Goal: Navigation & Orientation: Find specific page/section

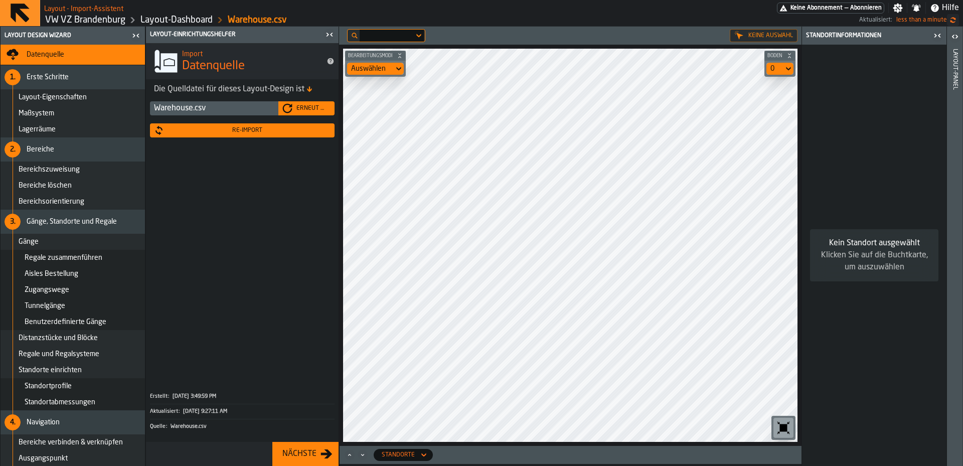
click at [74, 16] on link "VW VZ Brandenburg" at bounding box center [85, 20] width 80 height 11
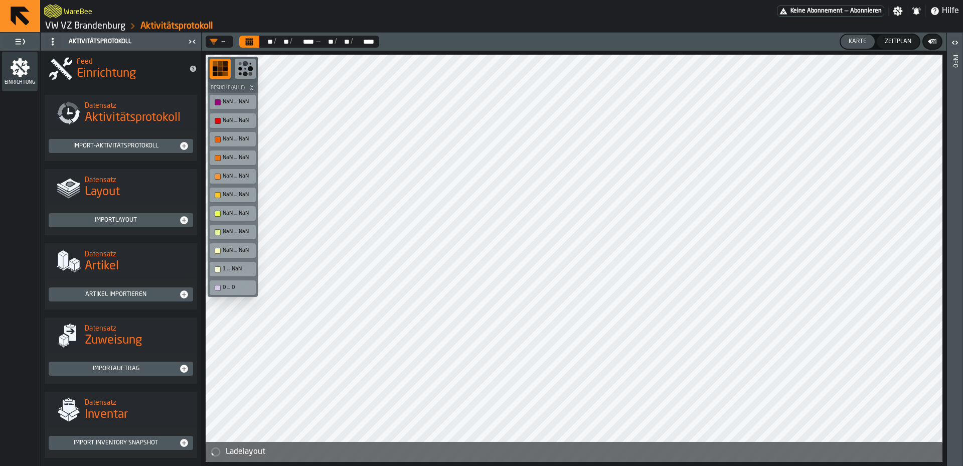
click at [62, 11] on icon "logo-header" at bounding box center [53, 11] width 18 height 14
click at [81, 10] on h2 "WareBee" at bounding box center [78, 11] width 29 height 10
click at [80, 24] on link "VW VZ Brandenburg" at bounding box center [85, 26] width 80 height 11
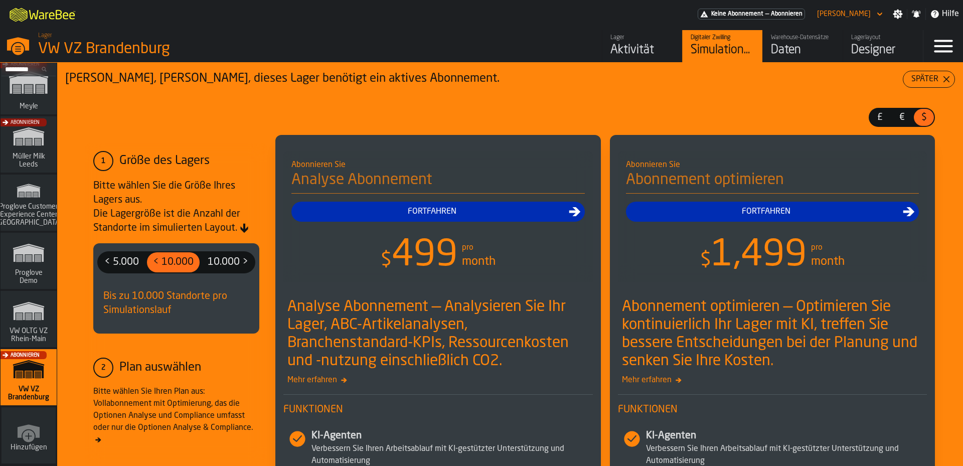
scroll to position [428, 0]
click at [39, 377] on div "Abonnieren" at bounding box center [26, 380] width 56 height 58
click at [933, 37] on icon "button-toggle-Menü" at bounding box center [944, 46] width 24 height 24
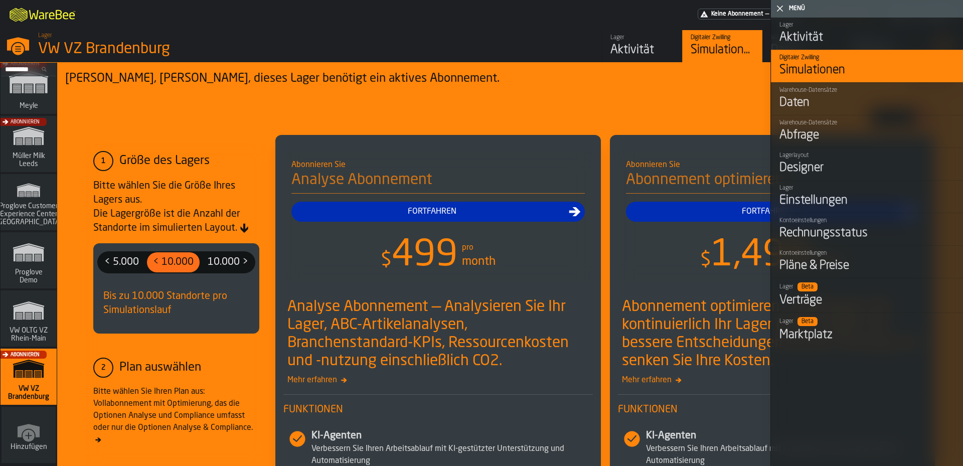
click at [546, 35] on div "Lager Aktivität Digitaler Zwilling Simulationen Warehouse-Datensätze Daten Lage…" at bounding box center [693, 46] width 462 height 32
click at [721, 44] on div "Simulationen" at bounding box center [723, 50] width 64 height 16
click at [348, 38] on div "Lager VW VZ Brandenburg" at bounding box center [246, 45] width 424 height 34
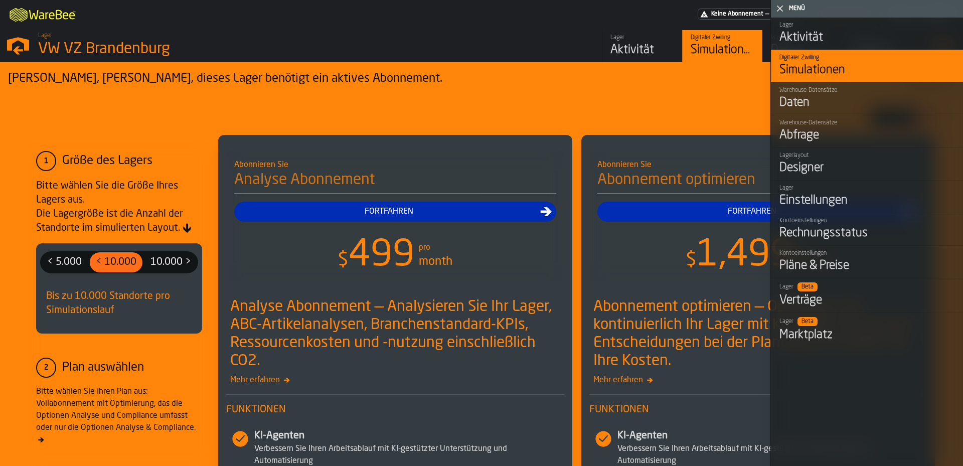
click at [780, 10] on polygon "button-toggle-Schließe mich" at bounding box center [780, 9] width 7 height 7
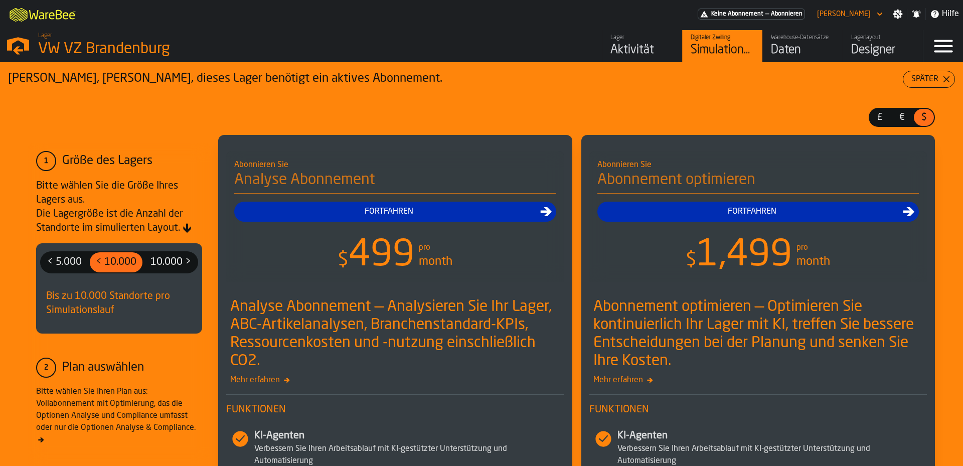
click at [80, 41] on div "VW VZ Brandenburg" at bounding box center [173, 49] width 271 height 18
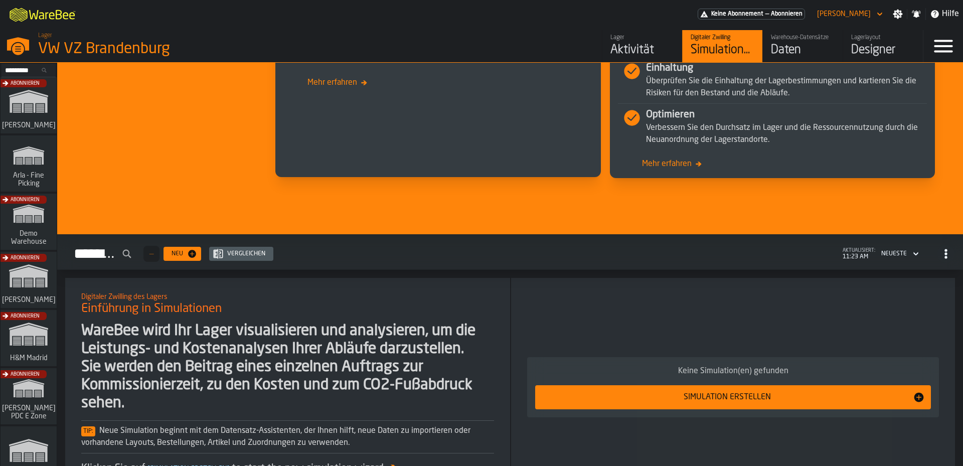
scroll to position [711, 0]
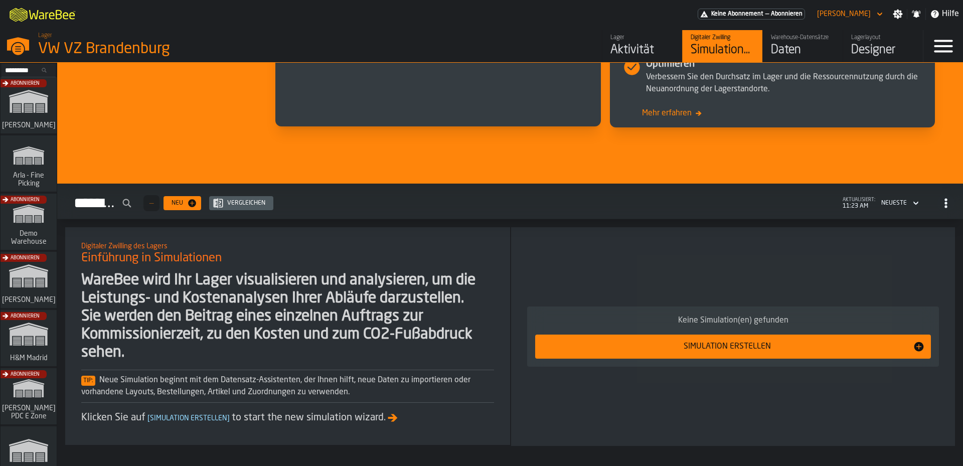
click at [911, 200] on icon "button-Simulationen" at bounding box center [916, 203] width 10 height 12
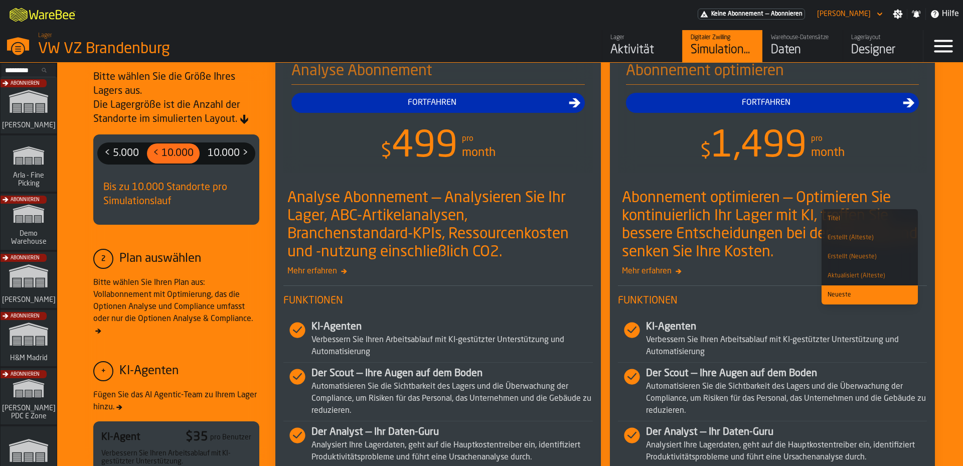
scroll to position [0, 0]
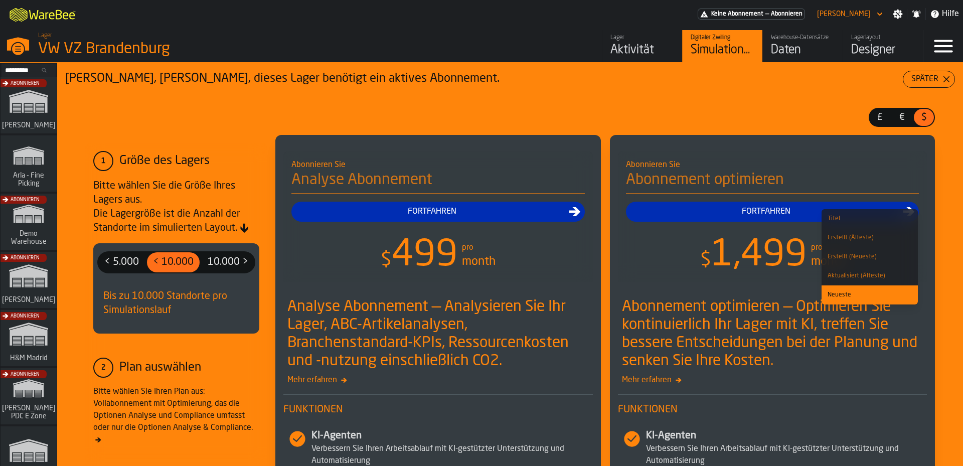
click at [835, 55] on div "Daten" at bounding box center [803, 50] width 64 height 16
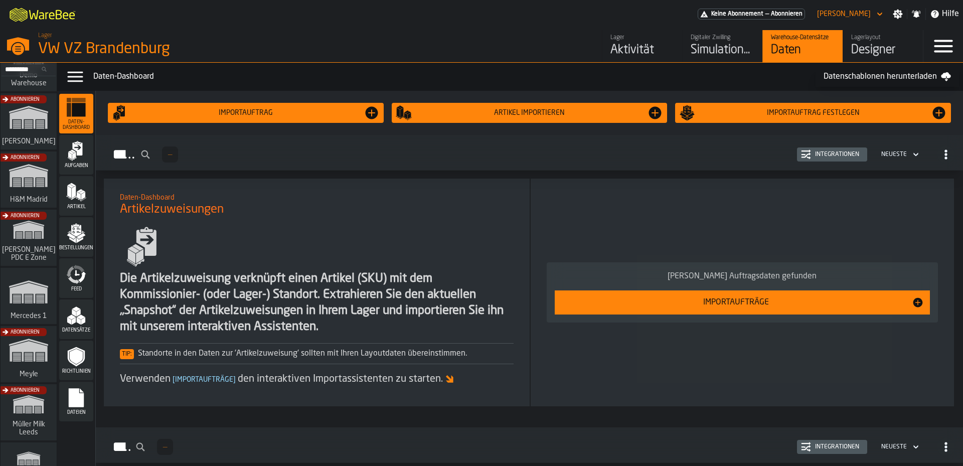
scroll to position [50, 0]
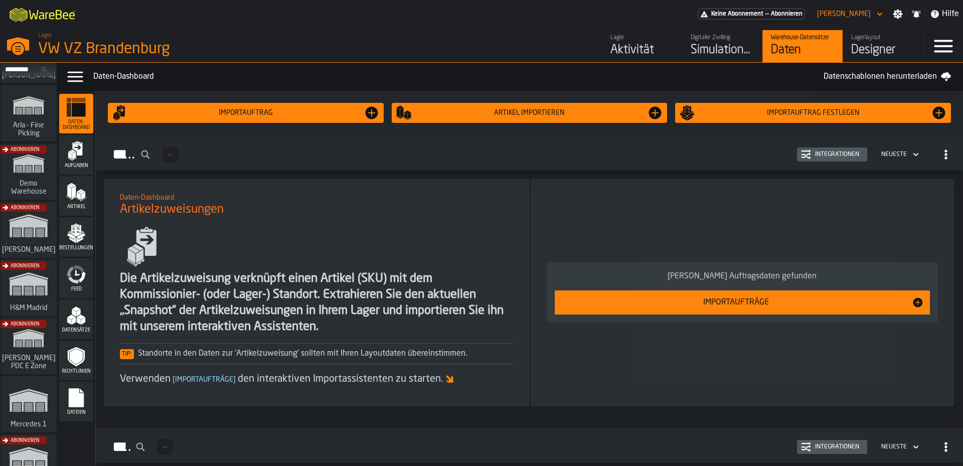
click at [36, 191] on div "Abonnieren" at bounding box center [26, 175] width 56 height 58
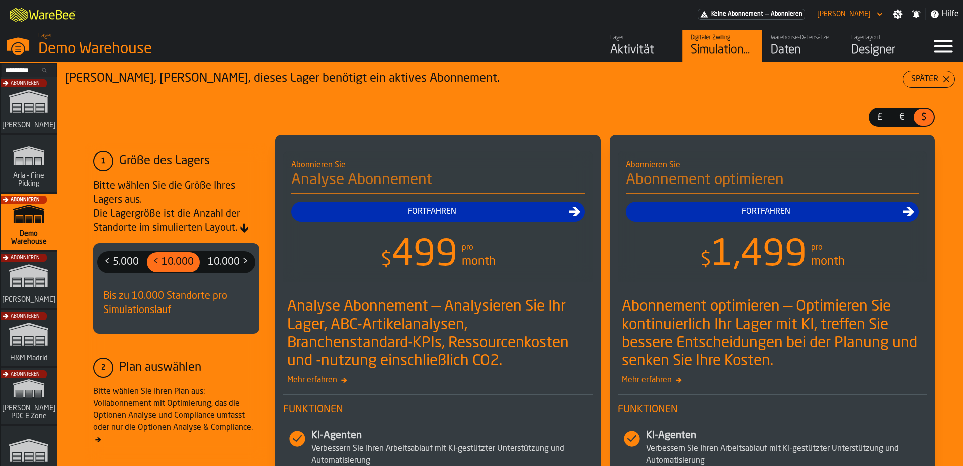
click at [883, 57] on div "Designer" at bounding box center [884, 50] width 64 height 16
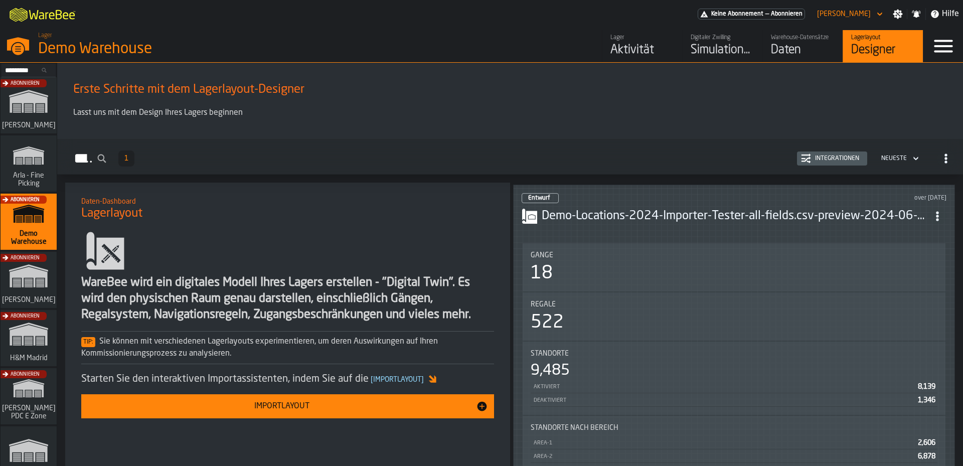
click at [943, 216] on icon "ItemListCard-DashboardItemContainer" at bounding box center [938, 216] width 10 height 10
click at [755, 217] on h3 "Demo-Locations-2024-Importer-Tester-all-fields.csv-preview-2024-06-12" at bounding box center [735, 216] width 387 height 16
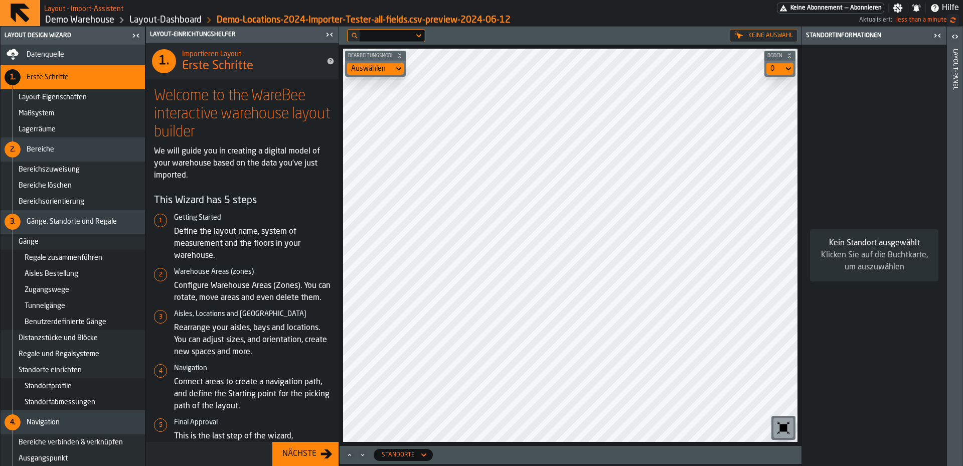
click at [85, 8] on h2 "Layout - Import-Assistent" at bounding box center [83, 8] width 79 height 10
click at [77, 19] on link "Demo Warehouse" at bounding box center [79, 20] width 69 height 11
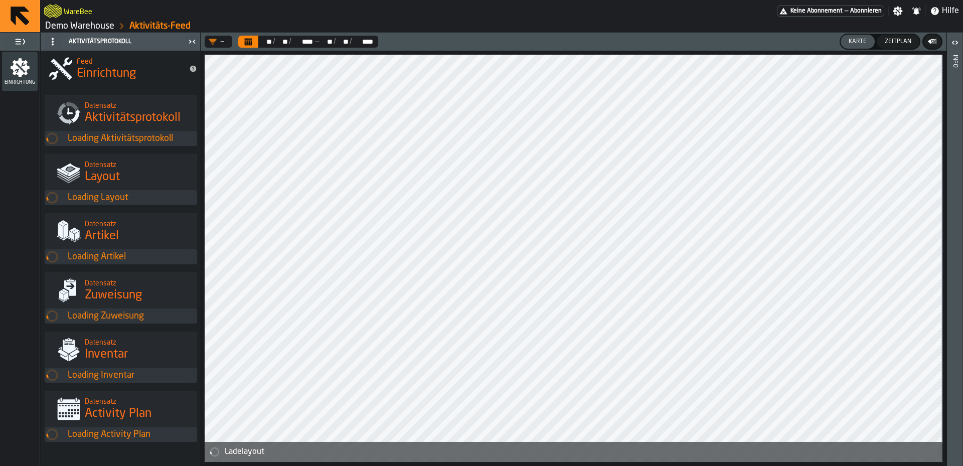
click at [77, 16] on h2 "WareBee" at bounding box center [78, 11] width 29 height 10
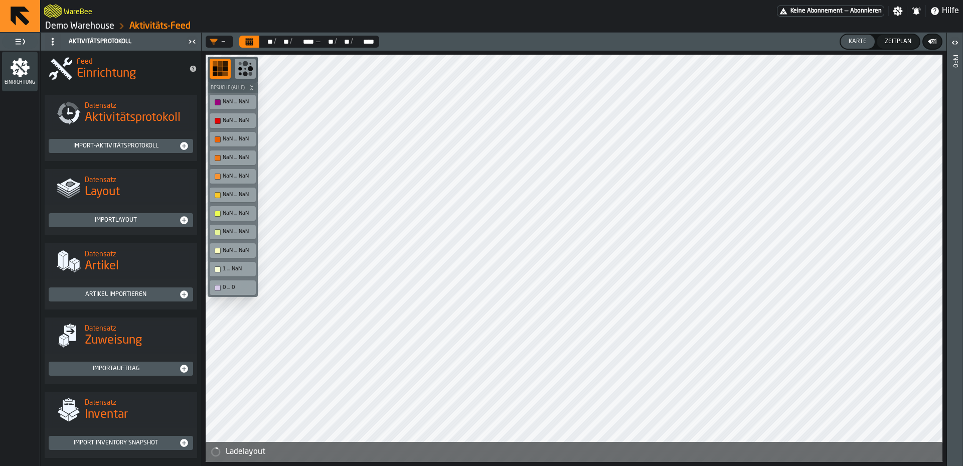
click at [78, 25] on link "Demo Warehouse" at bounding box center [79, 26] width 69 height 11
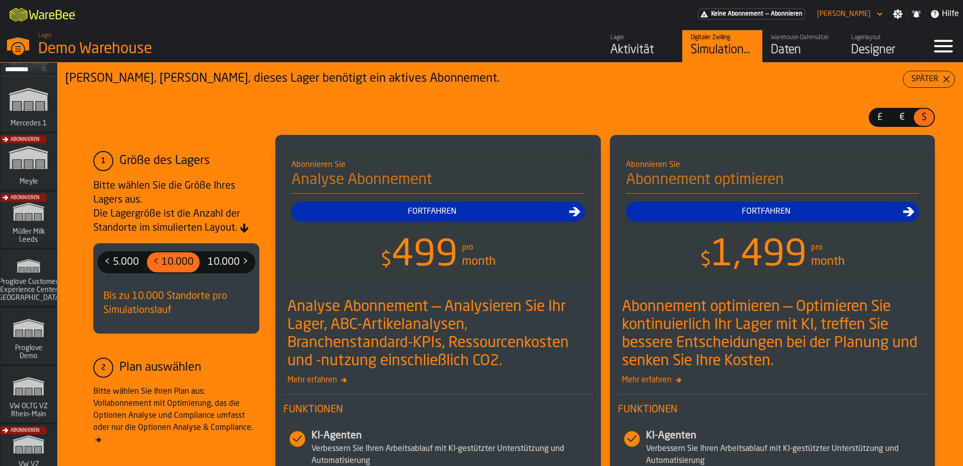
scroll to position [428, 0]
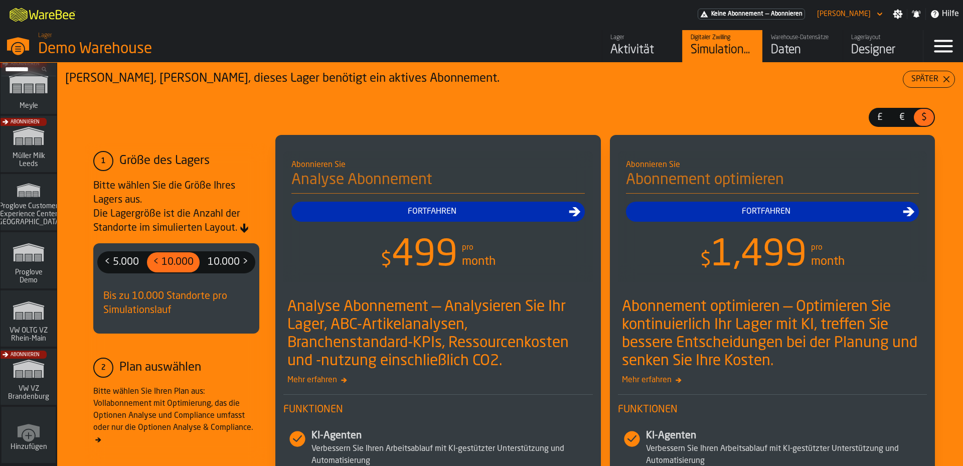
click at [29, 372] on div "Abonnieren" at bounding box center [26, 380] width 56 height 58
click at [958, 55] on div "Menü" at bounding box center [944, 46] width 40 height 32
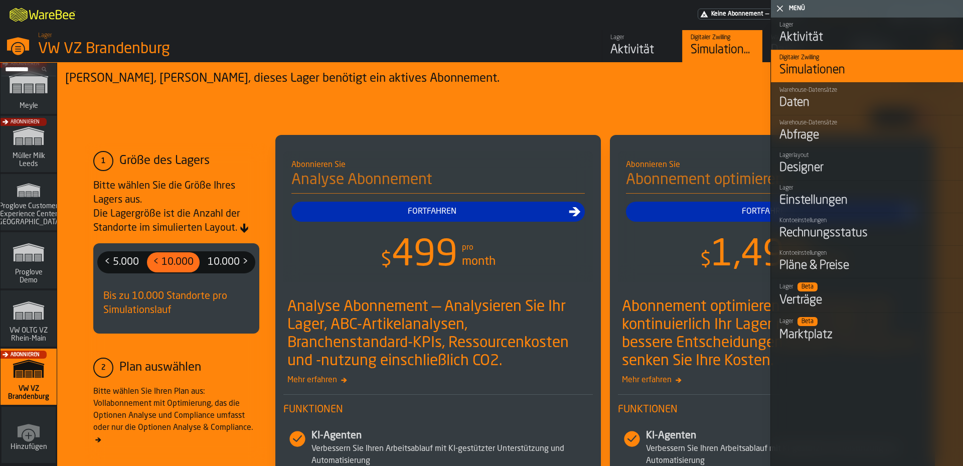
click at [518, 27] on div "M A K I N G W A R E H O U S E S M O R E EF F I C I E N T Keine Abonnement — Abo…" at bounding box center [481, 14] width 963 height 28
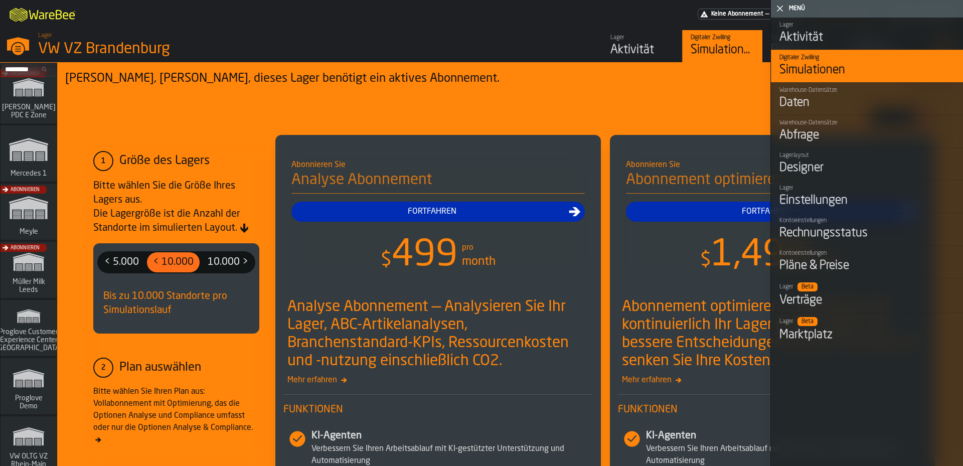
scroll to position [428, 0]
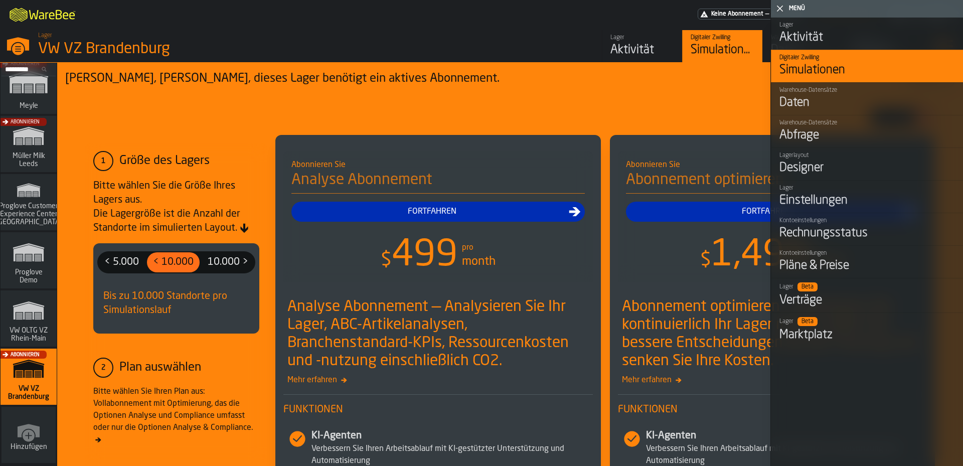
click at [42, 291] on div "VW OLTG VZ Rhein-Main" at bounding box center [29, 319] width 56 height 56
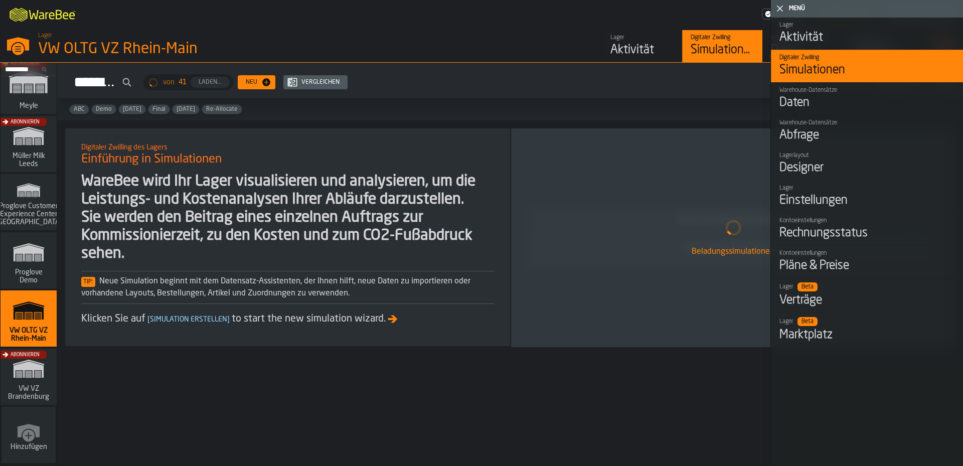
click at [781, 7] on icon "button-toggle-Schließe mich" at bounding box center [780, 9] width 12 height 12
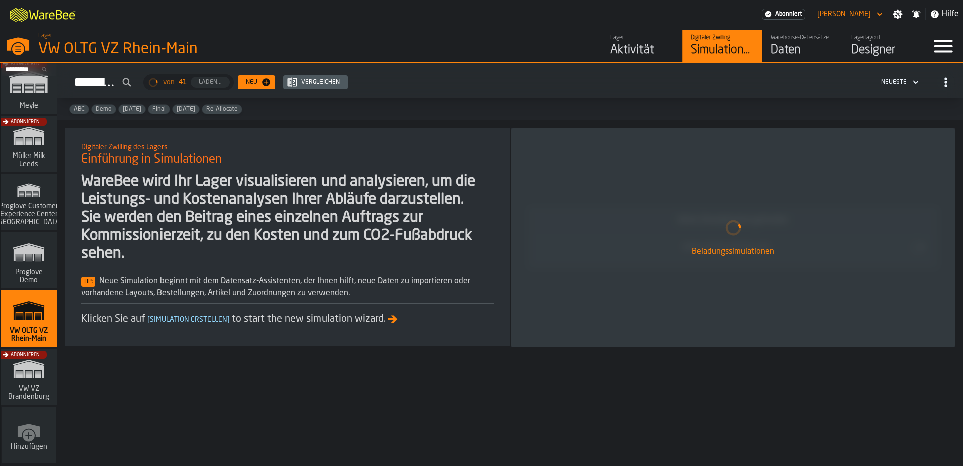
click at [867, 41] on div "Lagerlayout" at bounding box center [884, 37] width 64 height 7
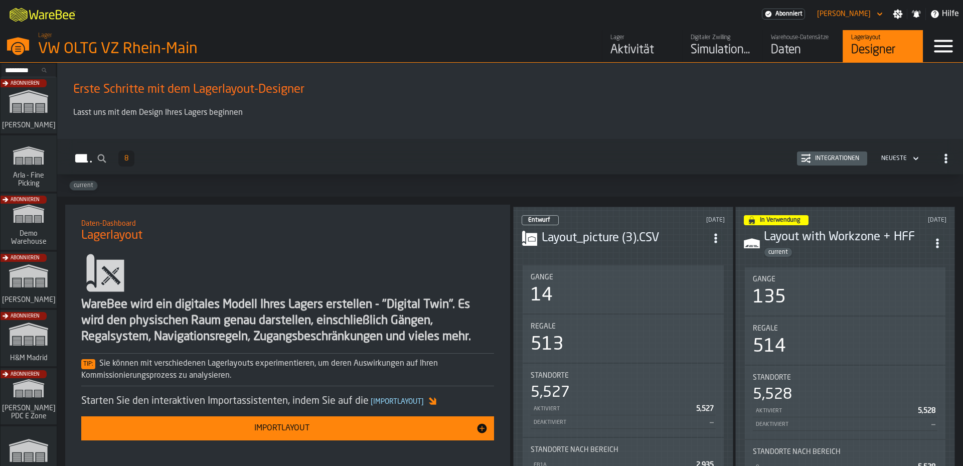
click at [658, 44] on div "Aktivität" at bounding box center [643, 50] width 64 height 16
